Goal: Task Accomplishment & Management: Manage account settings

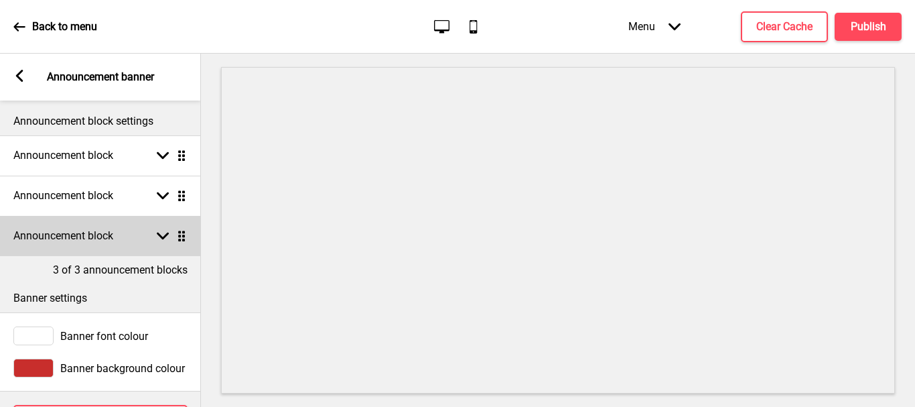
click at [161, 235] on icon at bounding box center [163, 235] width 12 height 7
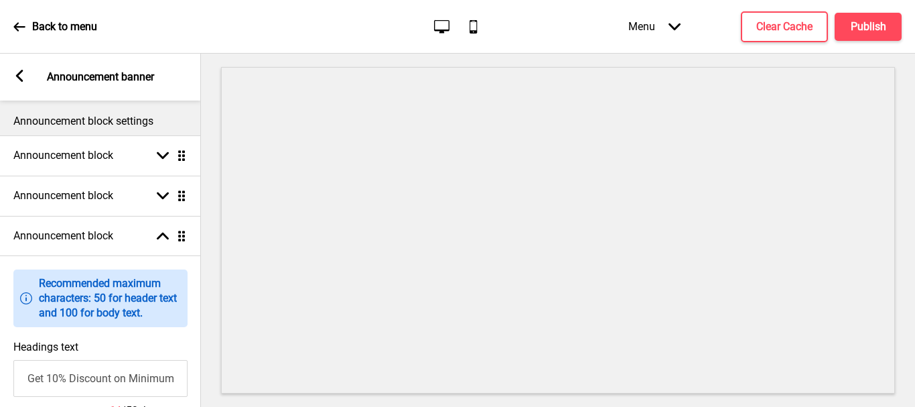
click at [22, 74] on rect at bounding box center [19, 76] width 12 height 12
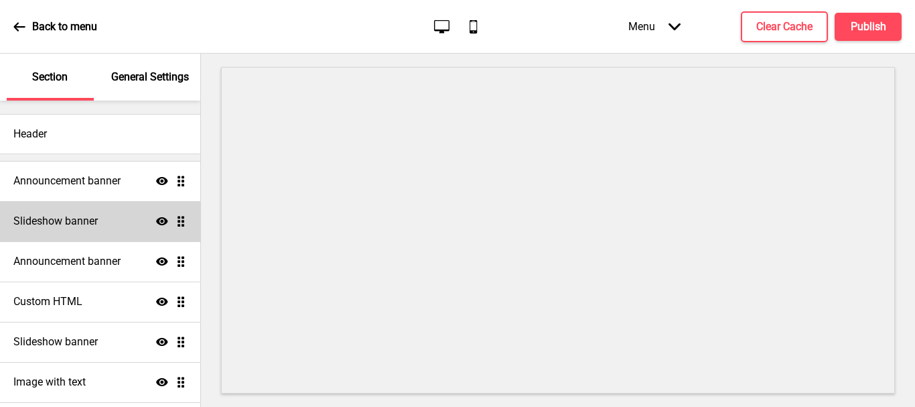
click at [85, 211] on div "Slideshow banner Show Drag" at bounding box center [100, 221] width 200 height 40
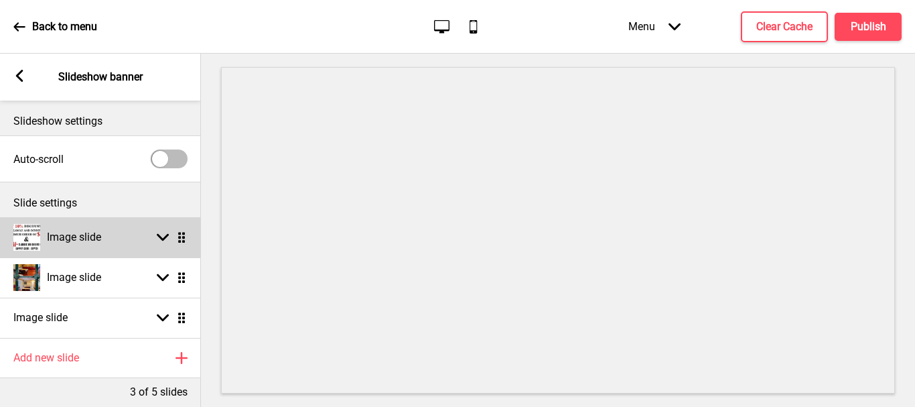
click at [165, 238] on icon at bounding box center [163, 237] width 12 height 7
select select "right"
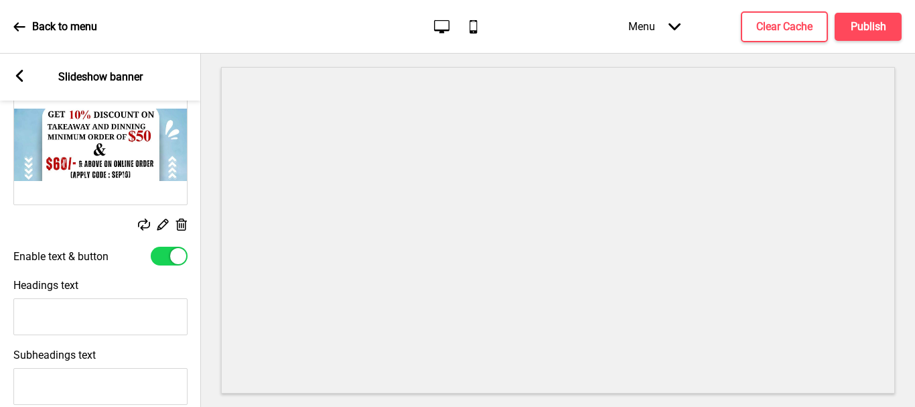
scroll to position [201, 0]
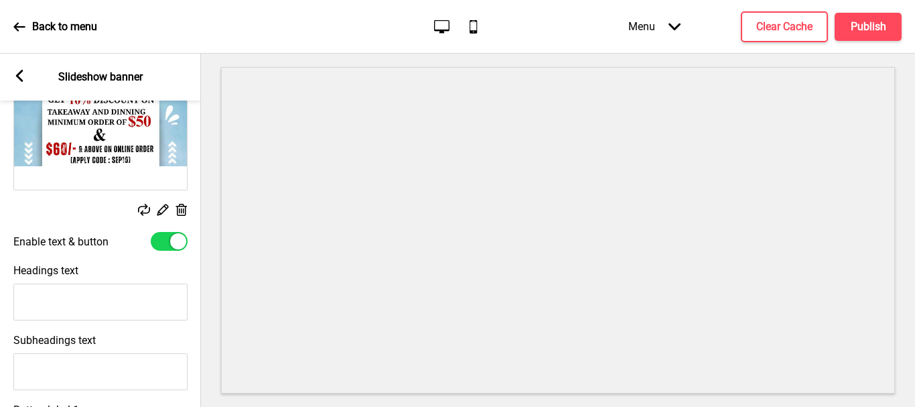
click at [180, 208] on rect at bounding box center [181, 210] width 14 height 14
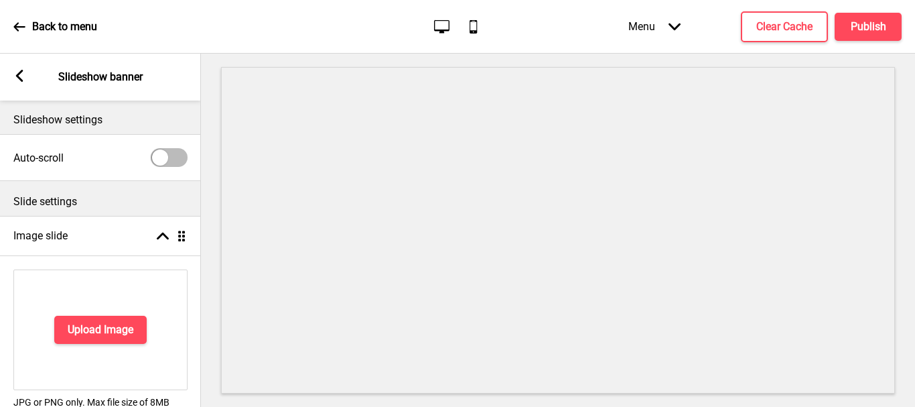
scroll to position [0, 0]
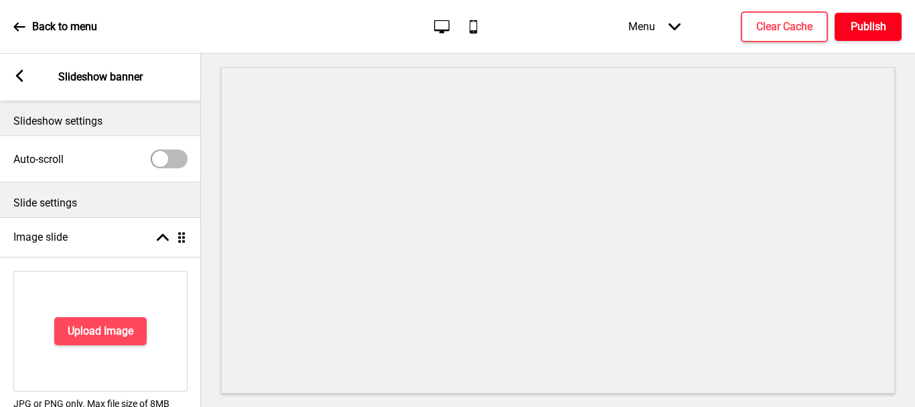
click at [881, 34] on button "Publish" at bounding box center [868, 27] width 67 height 28
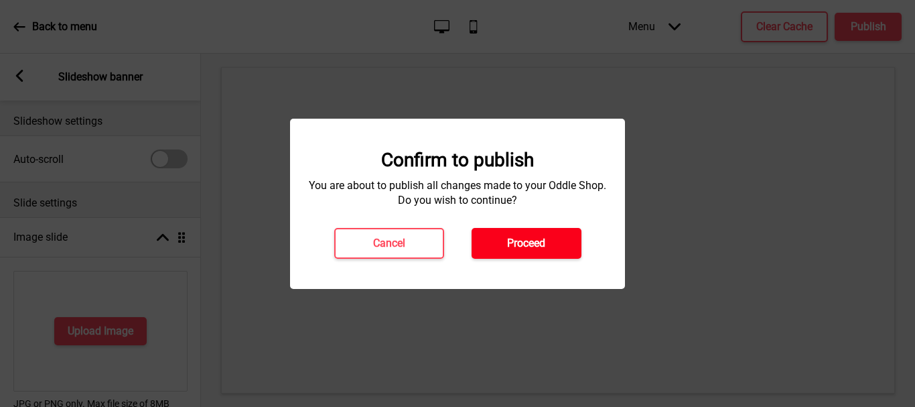
click at [551, 242] on button "Proceed" at bounding box center [527, 243] width 110 height 31
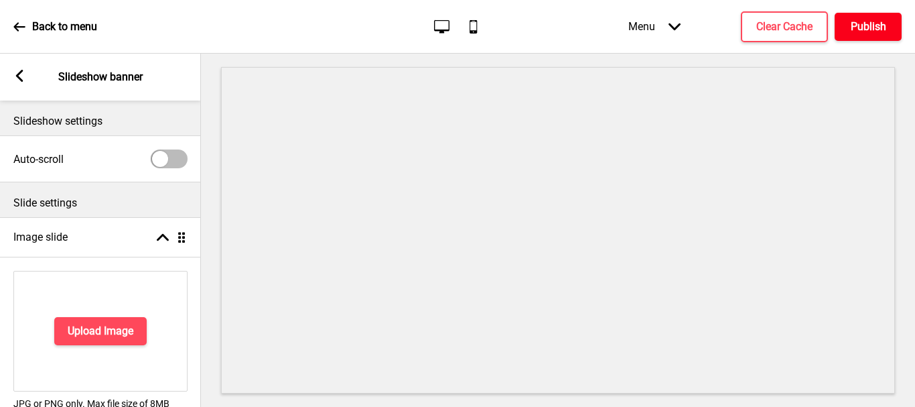
click at [873, 28] on h4 "Publish" at bounding box center [869, 26] width 36 height 15
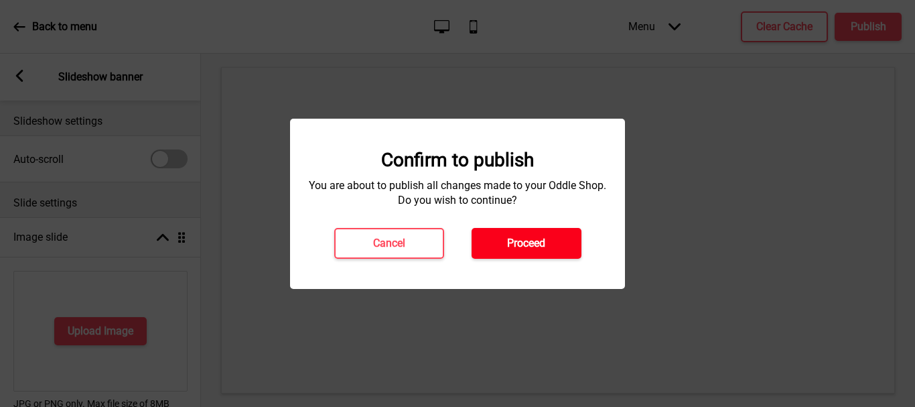
click at [520, 244] on h4 "Proceed" at bounding box center [526, 243] width 38 height 15
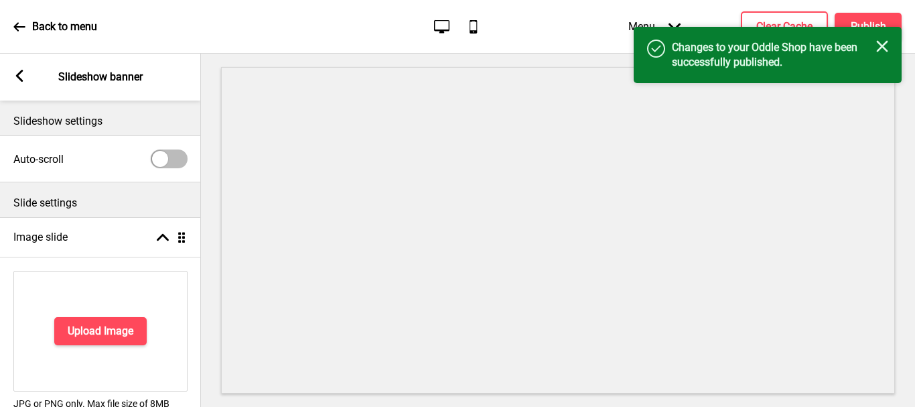
click at [81, 78] on p "Slideshow banner" at bounding box center [100, 77] width 84 height 15
click at [17, 75] on icon at bounding box center [19, 76] width 7 height 12
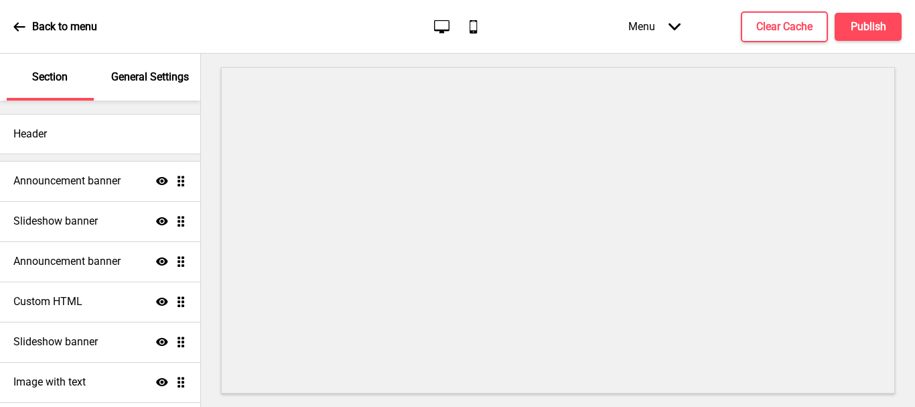
click at [11, 28] on div "Back to menu Desktop Mobile Menu Arrow down Product Page Store Information Chec…" at bounding box center [457, 27] width 915 height 54
click at [25, 25] on div "Back to menu" at bounding box center [55, 27] width 84 height 36
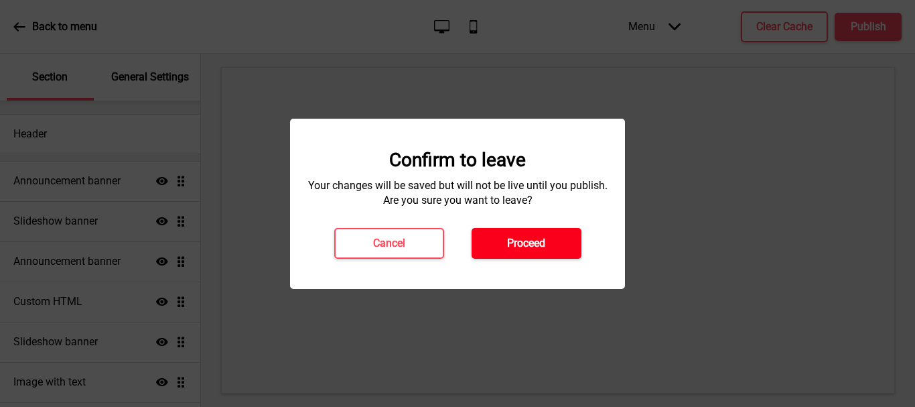
click at [519, 242] on h4 "Proceed" at bounding box center [526, 243] width 38 height 15
